Goal: Task Accomplishment & Management: Manage account settings

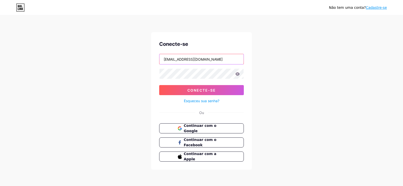
click at [224, 58] on input "[EMAIL_ADDRESS][DOMAIN_NAME]" at bounding box center [201, 59] width 84 height 10
type input "[EMAIL_ADDRESS][DOMAIN_NAME]"
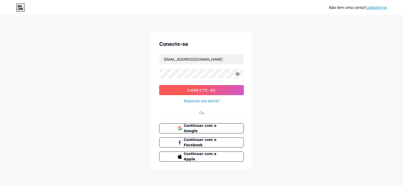
click at [204, 94] on button "Conecte-se" at bounding box center [201, 90] width 85 height 10
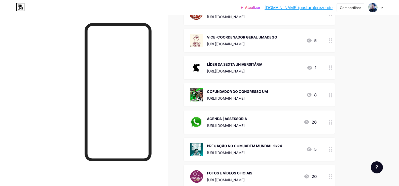
scroll to position [126, 0]
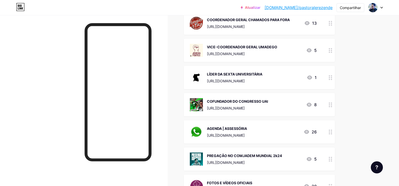
click at [247, 126] on div "AGENDA | ASSESSÓRIA" at bounding box center [227, 128] width 40 height 5
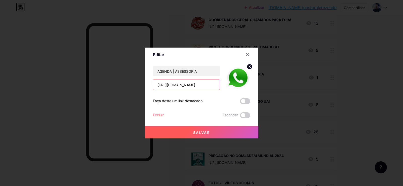
drag, startPoint x: 193, startPoint y: 85, endPoint x: 200, endPoint y: 85, distance: 7.6
click at [200, 85] on input "[URL][DOMAIN_NAME]" at bounding box center [186, 85] width 66 height 10
type input "[URL][DOMAIN_NAME]"
click at [216, 135] on button "Salvar" at bounding box center [201, 132] width 113 height 12
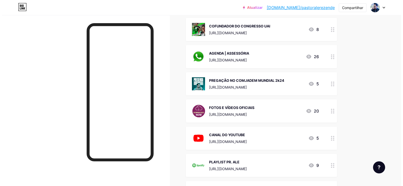
scroll to position [201, 0]
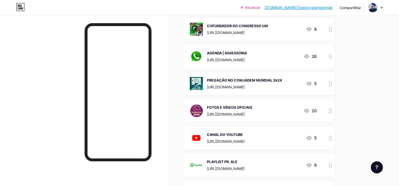
click at [258, 127] on div "CANAL DO YOUTUBE [URL][DOMAIN_NAME] 5" at bounding box center [259, 137] width 151 height 23
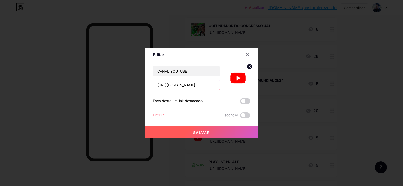
click at [174, 83] on input "[URL][DOMAIN_NAME]" at bounding box center [186, 85] width 66 height 10
paste input "[DOMAIN_NAME][URL]"
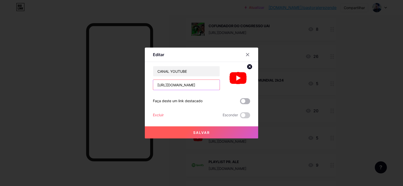
type input "[URL][DOMAIN_NAME]"
drag, startPoint x: 244, startPoint y: 101, endPoint x: 239, endPoint y: 110, distance: 9.6
click at [245, 101] on span at bounding box center [245, 101] width 10 height 6
click at [240, 102] on input "checkbox" at bounding box center [240, 102] width 0 height 0
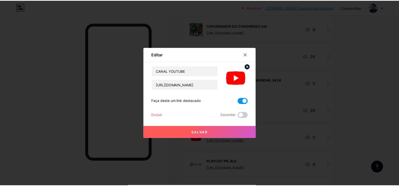
scroll to position [0, 0]
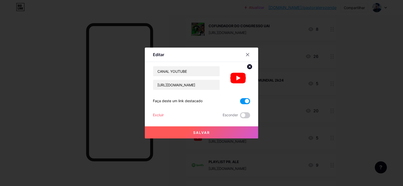
click at [197, 130] on button "Salvar" at bounding box center [201, 132] width 113 height 12
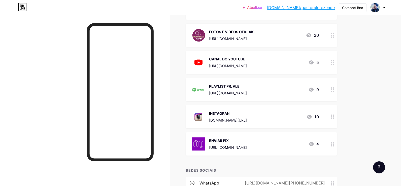
scroll to position [327, 0]
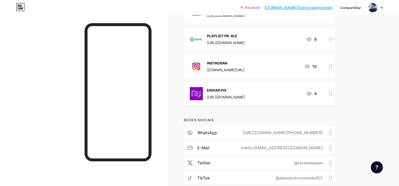
click at [245, 95] on font "[URL][DOMAIN_NAME]" at bounding box center [226, 97] width 38 height 4
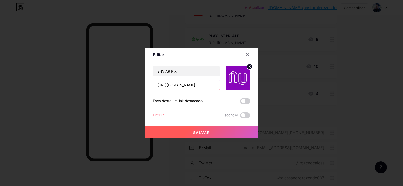
click at [191, 83] on input "[URL][DOMAIN_NAME]" at bounding box center [186, 85] width 66 height 10
paste input "[DOMAIN_NAME][URL][DOMAIN_NAME]"
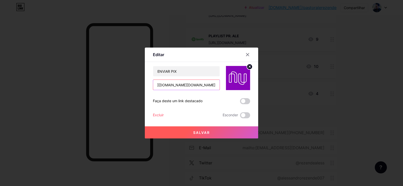
type input "[URL][DOMAIN_NAME][DOMAIN_NAME]"
click at [249, 66] on circle at bounding box center [250, 67] width 6 height 6
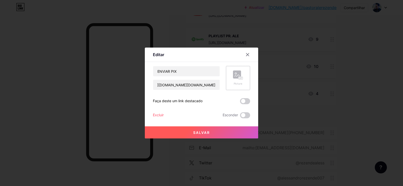
scroll to position [0, 0]
click at [238, 80] on div "Foto" at bounding box center [238, 78] width 10 height 15
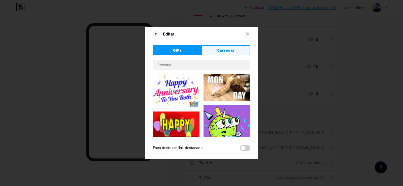
click at [221, 52] on font "Carregar" at bounding box center [225, 50] width 17 height 4
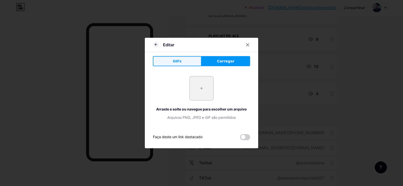
click at [175, 62] on font "GIFs" at bounding box center [177, 61] width 9 height 4
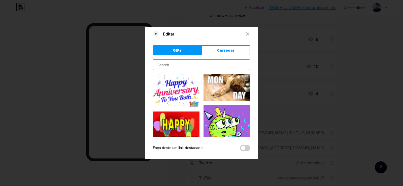
click at [184, 67] on input "text" at bounding box center [201, 65] width 97 height 10
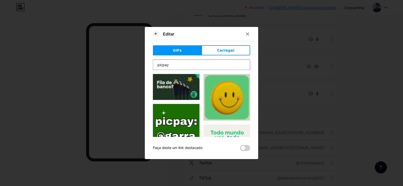
click at [158, 65] on input "picpay" at bounding box center [201, 65] width 97 height 10
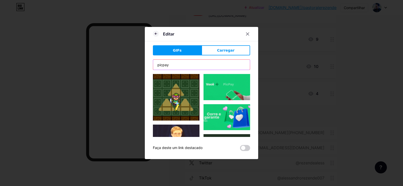
click at [186, 63] on input "picpay" at bounding box center [201, 65] width 97 height 10
type input "picpay"
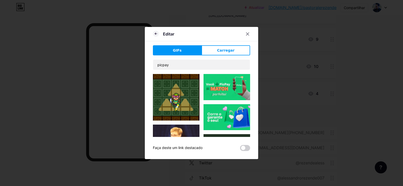
click at [179, 48] on font "GIFs" at bounding box center [177, 50] width 9 height 4
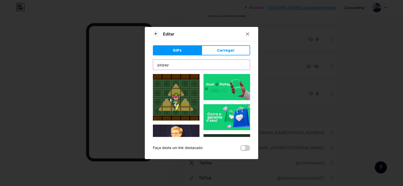
drag, startPoint x: 182, startPoint y: 66, endPoint x: 176, endPoint y: 64, distance: 6.6
click at [182, 66] on input "picpay" at bounding box center [201, 65] width 97 height 10
drag, startPoint x: 174, startPoint y: 63, endPoint x: 146, endPoint y: 63, distance: 27.7
click at [146, 63] on div "Editar GIFs Carregar Contente YouTube Reproduza vídeos do YouTube sem sair da s…" at bounding box center [201, 93] width 113 height 132
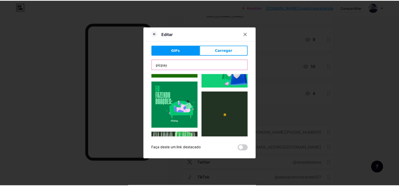
scroll to position [76, 0]
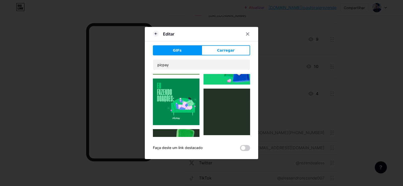
click at [174, 104] on img at bounding box center [176, 102] width 47 height 47
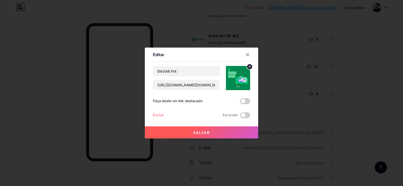
click at [246, 101] on span at bounding box center [245, 101] width 10 height 6
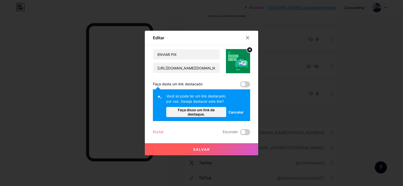
click at [236, 111] on font "Cancelar" at bounding box center [235, 112] width 15 height 4
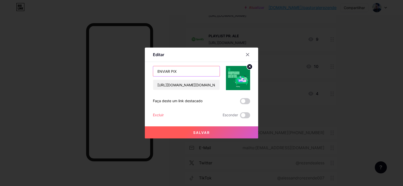
drag, startPoint x: 170, startPoint y: 71, endPoint x: 156, endPoint y: 71, distance: 13.3
click at [156, 71] on input "ENVIAR PIX" at bounding box center [186, 71] width 66 height 10
click at [216, 135] on button "Salvar" at bounding box center [201, 132] width 113 height 12
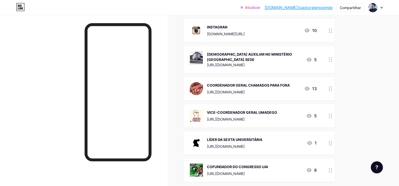
scroll to position [151, 0]
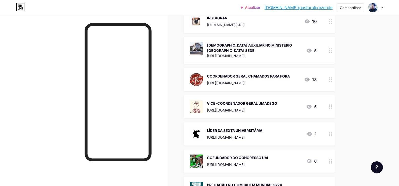
click at [262, 101] on font "VICE-COORDENADOR GERAL UMADEGO" at bounding box center [242, 103] width 70 height 4
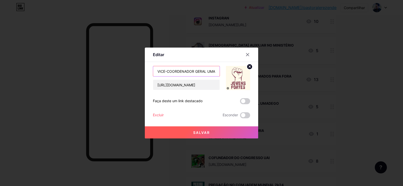
click at [158, 72] on input "VICE-COORDENADOR GERAL UMADEGO" at bounding box center [186, 71] width 66 height 10
drag, startPoint x: 169, startPoint y: 71, endPoint x: 198, endPoint y: 72, distance: 29.2
click at [198, 72] on input "1º VICE-COORDENADOR GERAL UMADEGO" at bounding box center [186, 71] width 66 height 10
type input "1º VICE GERAL UMADEGO"
click at [214, 132] on button "Salvar" at bounding box center [201, 132] width 113 height 12
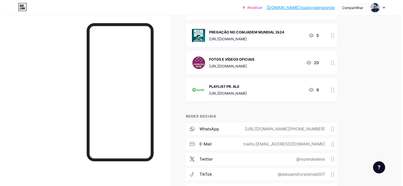
scroll to position [377, 0]
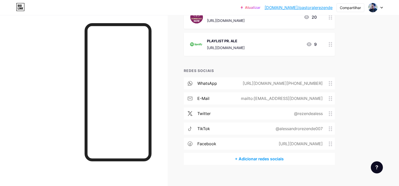
click at [305, 81] on font "[URL][DOMAIN_NAME][PHONE_NUMBER]" at bounding box center [283, 83] width 80 height 5
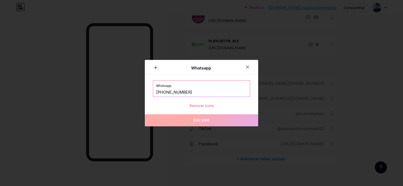
drag, startPoint x: 171, startPoint y: 91, endPoint x: 182, endPoint y: 92, distance: 10.9
click at [182, 92] on input "[PHONE_NUMBER]" at bounding box center [201, 92] width 91 height 9
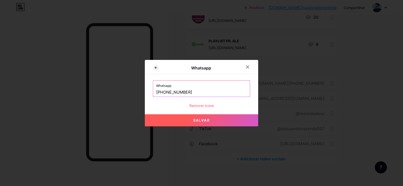
click at [211, 121] on button "Salvar" at bounding box center [201, 120] width 113 height 12
type input "[URL][DOMAIN_NAME][PHONE_NUMBER]"
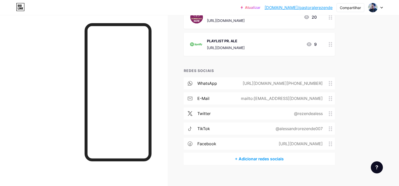
click at [268, 123] on div "TikTok @alessandrorezende007" at bounding box center [259, 129] width 151 height 12
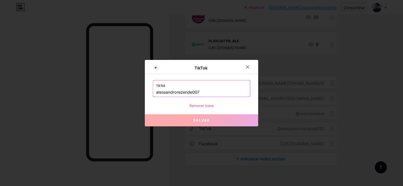
drag, startPoint x: 213, startPoint y: 93, endPoint x: 145, endPoint y: 95, distance: 68.0
click at [145, 95] on div "TikTok TikTok alessandrorezende007 Remover [PERSON_NAME]" at bounding box center [201, 93] width 403 height 186
paste input "[URL][DOMAIN_NAME]"
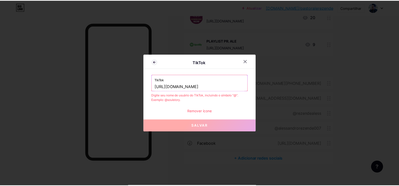
scroll to position [0, 0]
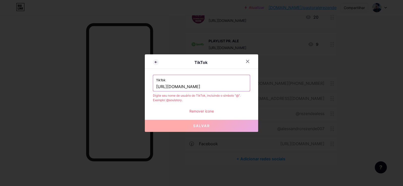
drag, startPoint x: 200, startPoint y: 86, endPoint x: 144, endPoint y: 90, distance: 56.3
click at [144, 90] on div "TikTok TikTok [URL][DOMAIN_NAME] Digite seu nome de usuário do TikTok, incluind…" at bounding box center [201, 93] width 403 height 186
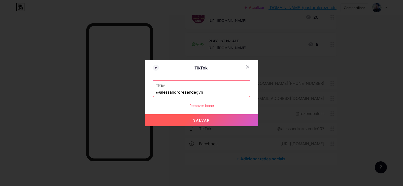
click at [209, 120] on font "Salvar" at bounding box center [201, 120] width 17 height 4
type input "[URL][DOMAIN_NAME]"
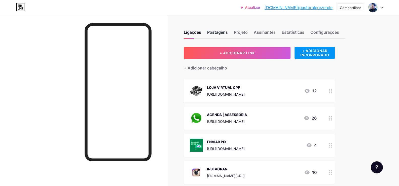
click at [219, 34] on font "Postagens" at bounding box center [217, 32] width 21 height 5
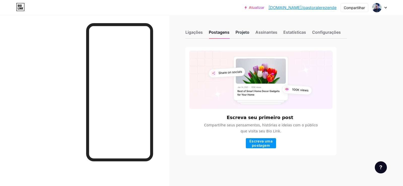
click at [242, 33] on font "Projeto" at bounding box center [242, 32] width 14 height 5
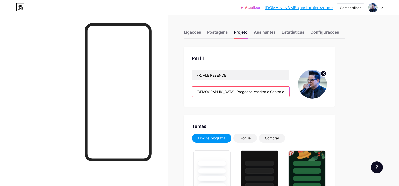
click at [200, 92] on input "[DEMOGRAPHIC_DATA], Pregador, escritor e Cantor que lidera, prega, canta e coor…" at bounding box center [240, 92] width 97 height 10
click at [200, 91] on input "[DEMOGRAPHIC_DATA], Pregador, escritor e Cantor que lidera, prega, canta e coor…" at bounding box center [240, 92] width 97 height 10
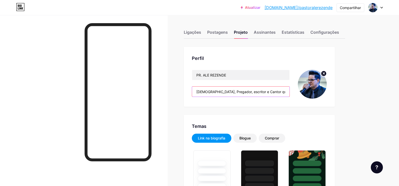
paste input "👉 Pastor & Escritor ✍️ 👉 Palavras que transformam vidas🔥 👉 +14k buscando avivam…"
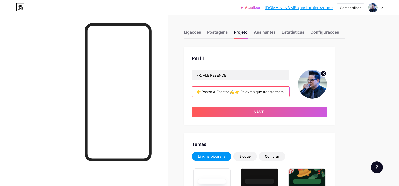
scroll to position [0, 124]
type input "👉 Pastor & Escritor ✍️ 👉 Palavras que transformam vidas🔥 👉 +14k buscando avivam…"
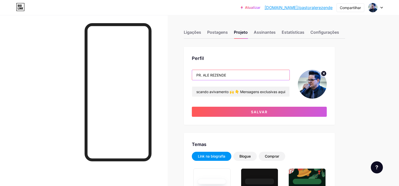
scroll to position [0, 0]
drag, startPoint x: 203, startPoint y: 76, endPoint x: 189, endPoint y: 76, distance: 14.1
click at [189, 76] on div "Perfil PR. ALE REZENDE 👉 Pastor & Escritor ✍️ 👉 Palavras que transformam vidas🔥…" at bounding box center [259, 86] width 151 height 78
click at [203, 73] on input "ALE REZENDE" at bounding box center [240, 75] width 97 height 10
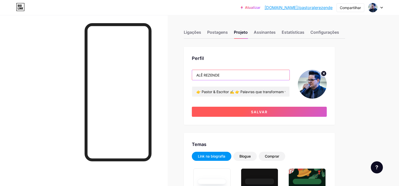
type input "ALÊ REZENDE"
click at [263, 113] on font "Salvar" at bounding box center [259, 112] width 17 height 4
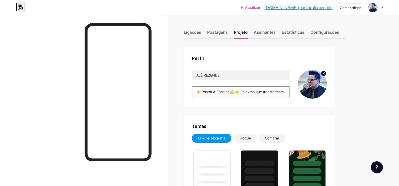
drag, startPoint x: 202, startPoint y: 92, endPoint x: 198, endPoint y: 92, distance: 4.1
click at [198, 92] on input "👉 Pastor & Escritor ✍️ 👉 Palavras que transformam vidas🔥 👉 +14k buscando avivam…" at bounding box center [240, 92] width 97 height 10
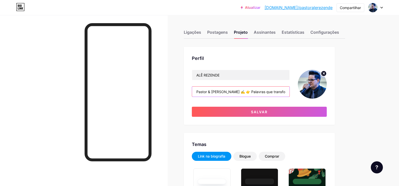
drag, startPoint x: 227, startPoint y: 92, endPoint x: 236, endPoint y: 93, distance: 8.6
click at [236, 93] on input "Pastor & [PERSON_NAME] ✍️ 👉 Palavras que transformam vidas🔥 👉 +14k buscando avi…" at bounding box center [240, 92] width 97 height 10
drag, startPoint x: 282, startPoint y: 92, endPoint x: 260, endPoint y: 92, distance: 21.9
click at [260, 92] on input "Pastor & Escritor - Palavras que transformam vidas🔥 👉 +14k buscando avivamento …" at bounding box center [240, 92] width 97 height 10
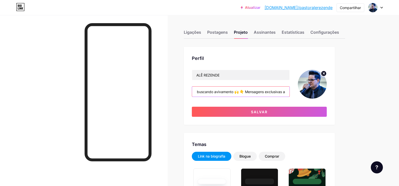
scroll to position [0, 99]
drag, startPoint x: 275, startPoint y: 91, endPoint x: 264, endPoint y: 88, distance: 10.9
click at [266, 89] on input "Pastor & Escritor - Palavras que transformam vidas +14k buscando avivamento 🙌 👇…" at bounding box center [240, 92] width 97 height 10
click at [235, 92] on input "Pastor & Escritor - Palavras que transformam vidas +14k buscando avivamento 🙌 👇…" at bounding box center [240, 92] width 97 height 10
drag, startPoint x: 231, startPoint y: 92, endPoint x: 240, endPoint y: 92, distance: 8.3
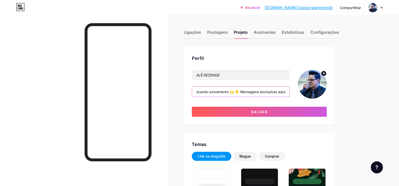
click at [240, 92] on input "Pastor & Escritor - Palavras que transformam vidas +14k buscando avivamento 🙌 👇…" at bounding box center [240, 92] width 97 height 10
drag, startPoint x: 262, startPoint y: 91, endPoint x: 298, endPoint y: 93, distance: 35.6
click at [298, 93] on div "ALÊ REZENDE Pastor & Escritor - Palavras que transformam vidas +14k buscando av…" at bounding box center [259, 84] width 135 height 29
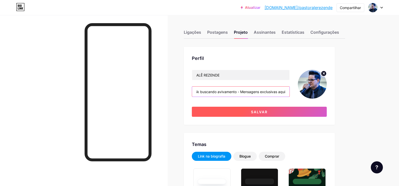
type input "Pastor & Escritor - Palavras que transformam vidas +14k buscando avivamento - M…"
click at [270, 114] on button "Salvar" at bounding box center [259, 112] width 135 height 10
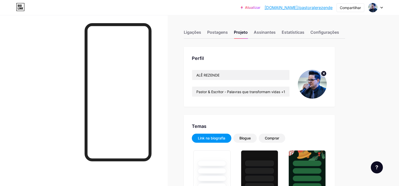
click at [313, 85] on img at bounding box center [312, 84] width 29 height 29
click at [326, 73] on circle at bounding box center [324, 74] width 6 height 6
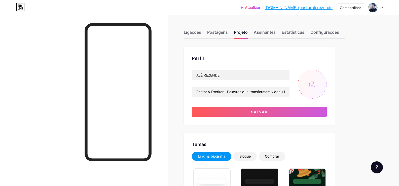
click at [311, 85] on input "file" at bounding box center [312, 84] width 29 height 29
type input "C:\fakepath\WhatsApp Image [DATE] 09.42.21.jpeg"
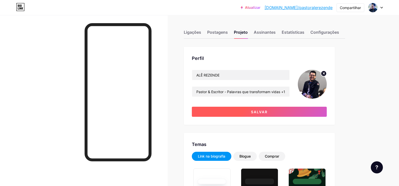
click at [260, 111] on font "Salvar" at bounding box center [259, 112] width 17 height 4
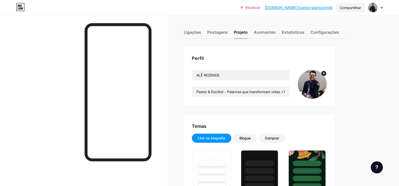
click at [347, 6] on font "Compartilhar" at bounding box center [350, 8] width 21 height 4
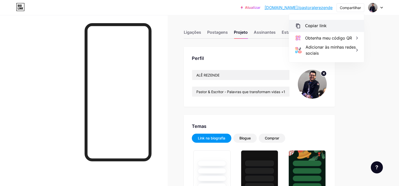
click at [314, 24] on font "Copiar link" at bounding box center [315, 25] width 21 height 5
click at [195, 31] on font "Ligações" at bounding box center [192, 32] width 17 height 5
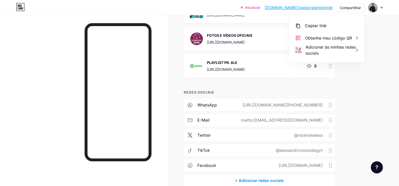
scroll to position [377, 0]
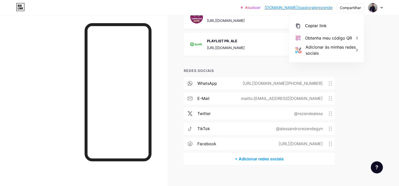
click at [309, 111] on font "@rezendealess" at bounding box center [308, 113] width 29 height 5
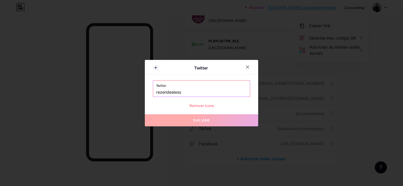
click at [175, 93] on input "rezendealess" at bounding box center [201, 92] width 91 height 9
click at [247, 66] on icon at bounding box center [248, 67] width 4 height 4
